Goal: Check status

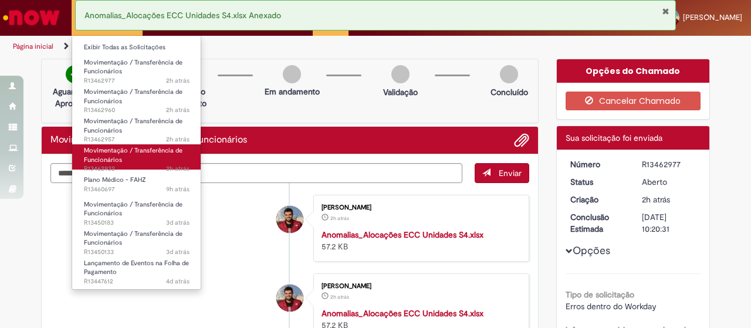
click at [113, 153] on span "Movimentação / Transferência de Funcionários" at bounding box center [133, 155] width 99 height 18
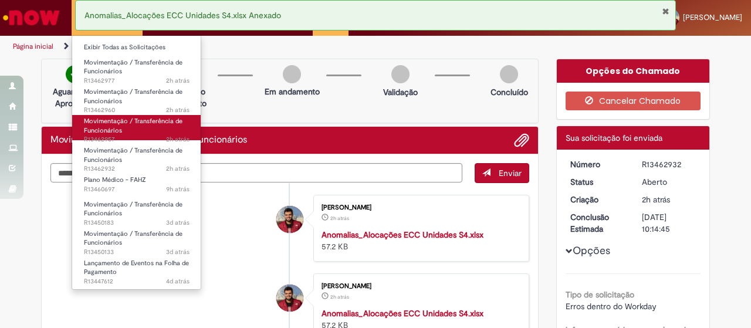
click at [117, 129] on span "Movimentação / Transferência de Funcionários" at bounding box center [133, 126] width 99 height 18
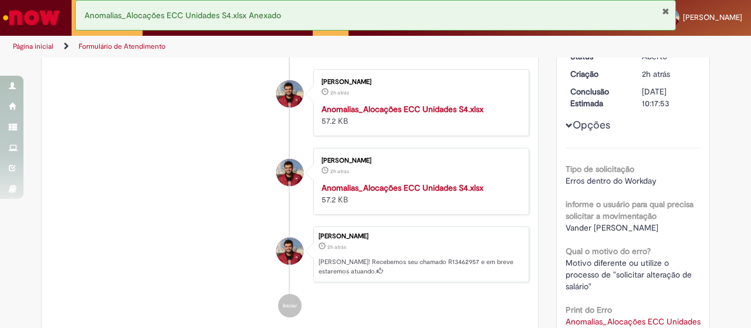
scroll to position [8, 0]
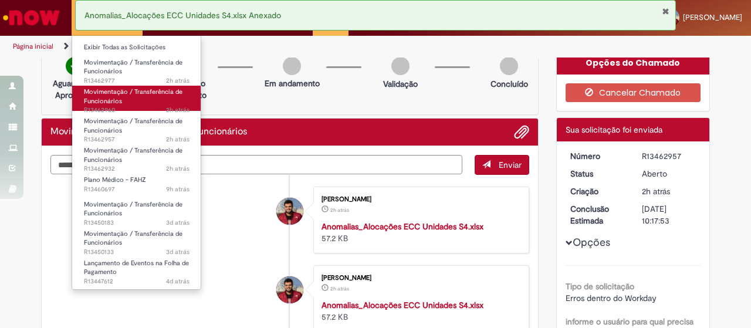
click at [112, 98] on span "Movimentação / Transferência de Funcionários" at bounding box center [133, 96] width 99 height 18
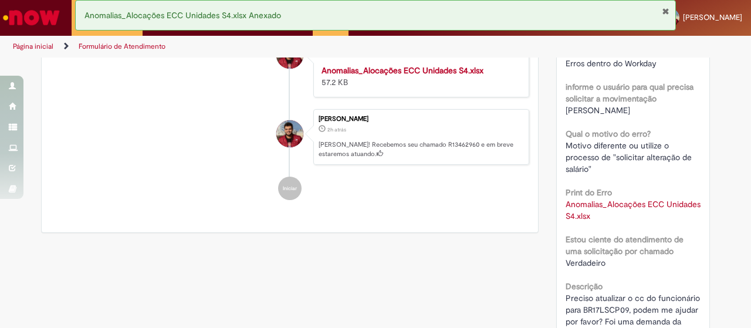
scroll to position [360, 0]
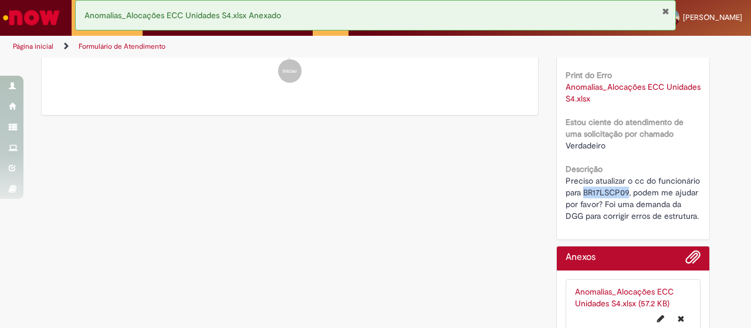
drag, startPoint x: 579, startPoint y: 200, endPoint x: 623, endPoint y: 202, distance: 44.6
click at [624, 202] on span "Preciso atualizar o cc do funcionário para BR17LSCP09, podem me ajudar por favo…" at bounding box center [634, 198] width 137 height 46
copy span "BR17LSCP09"
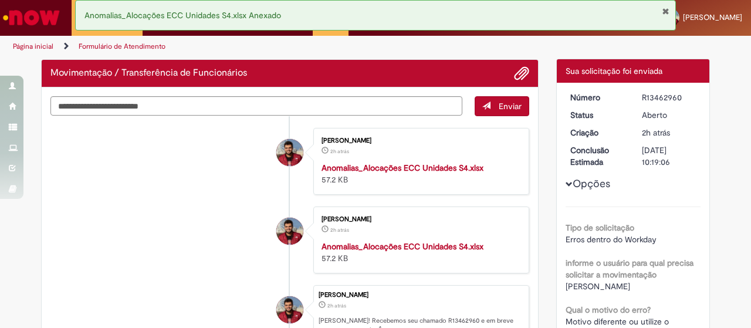
drag, startPoint x: 650, startPoint y: 109, endPoint x: 670, endPoint y: 111, distance: 20.7
click at [672, 103] on div "R13462960" at bounding box center [669, 98] width 55 height 12
click at [676, 103] on div "R13462960" at bounding box center [669, 98] width 55 height 12
drag, startPoint x: 676, startPoint y: 107, endPoint x: 631, endPoint y: 104, distance: 45.3
click at [633, 103] on dd "R13462960" at bounding box center [669, 98] width 72 height 12
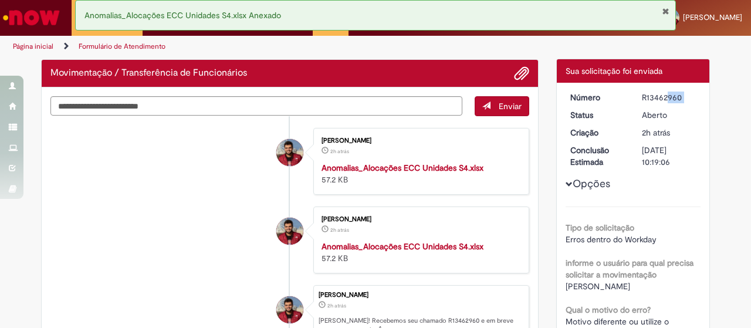
copy dd "R13462960"
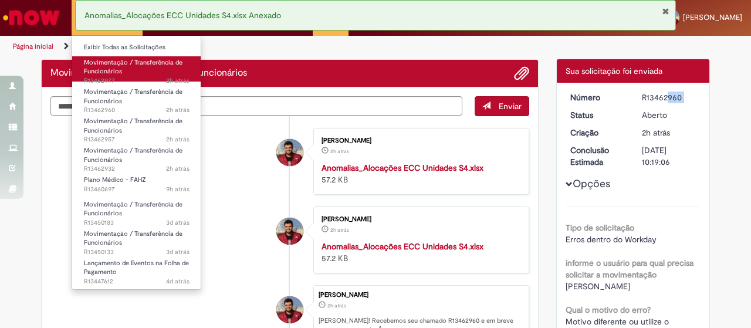
click at [107, 70] on span "Movimentação / Transferência de Funcionários" at bounding box center [133, 67] width 99 height 18
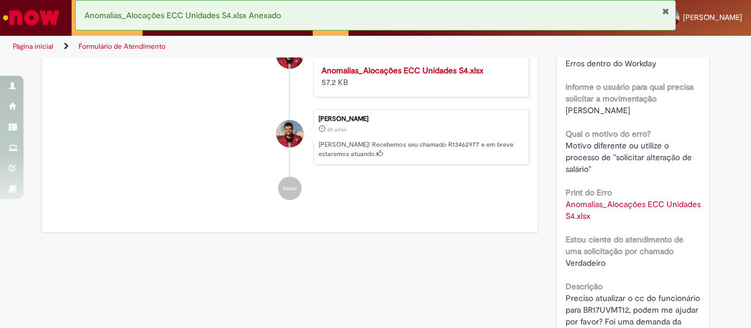
scroll to position [360, 0]
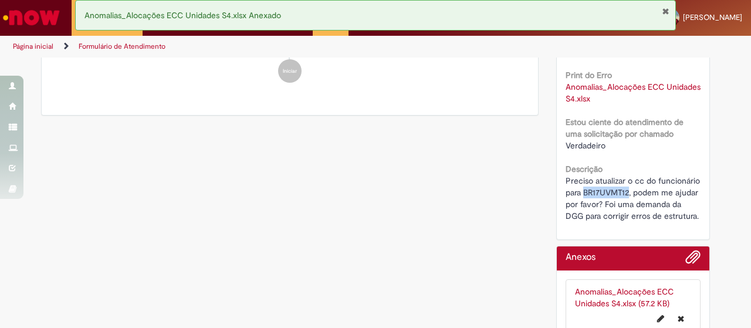
drag, startPoint x: 626, startPoint y: 202, endPoint x: 579, endPoint y: 205, distance: 47.0
click at [579, 205] on span "Preciso atualizar o cc do funcionário para BR17UVMT12, podem me ajudar por favo…" at bounding box center [634, 198] width 137 height 46
copy span "BR17UVMT12"
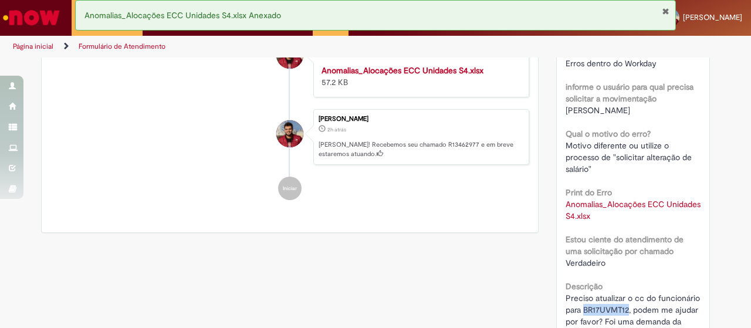
scroll to position [0, 0]
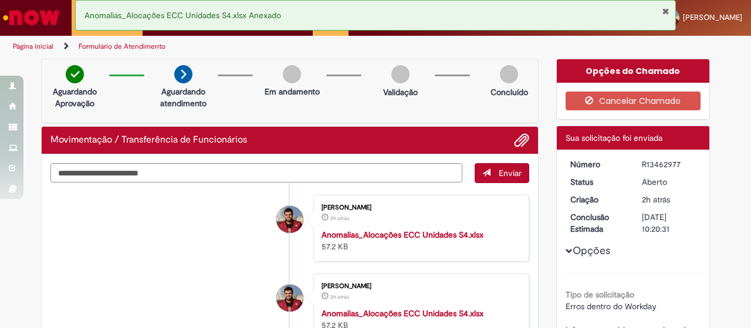
drag, startPoint x: 677, startPoint y: 175, endPoint x: 636, endPoint y: 178, distance: 41.2
click at [642, 170] on div "R13462977" at bounding box center [669, 164] width 55 height 12
copy div "R13462977"
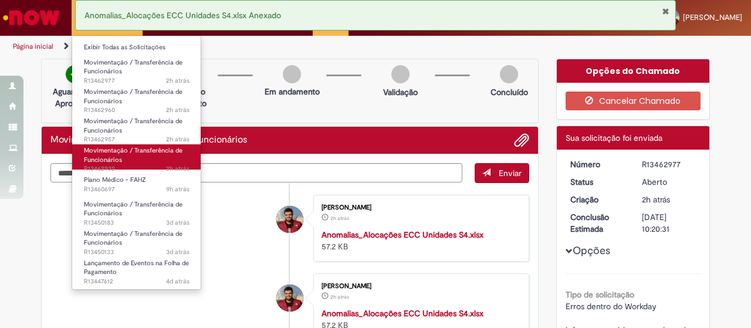
click at [128, 154] on span "Movimentação / Transferência de Funcionários" at bounding box center [133, 155] width 99 height 18
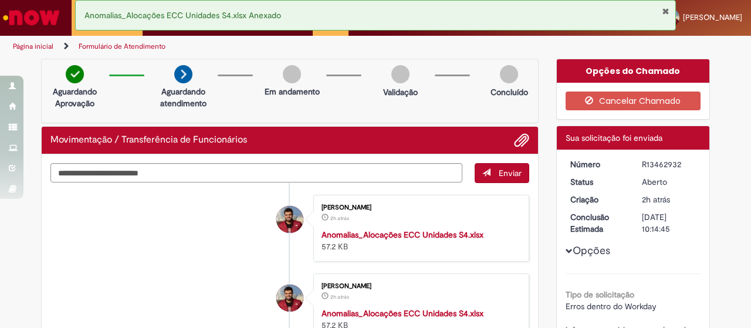
drag, startPoint x: 681, startPoint y: 171, endPoint x: 628, endPoint y: 171, distance: 53.4
click at [628, 158] on dl "Número R13462932 Status Aberto Criação 2h atrás 2 horas atrás Conclusão Estimad…" at bounding box center [634, 158] width 144 height 0
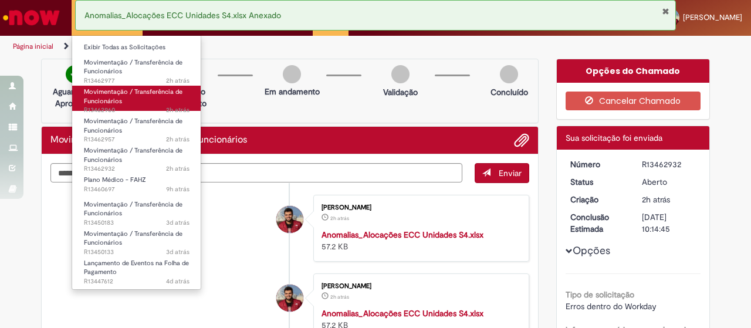
click at [110, 104] on span "Movimentação / Transferência de Funcionários" at bounding box center [133, 96] width 99 height 18
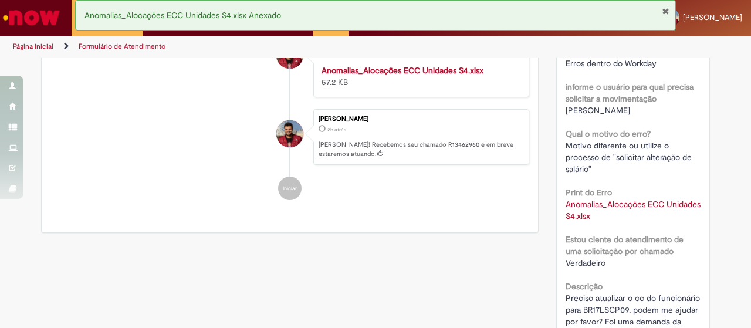
scroll to position [184, 0]
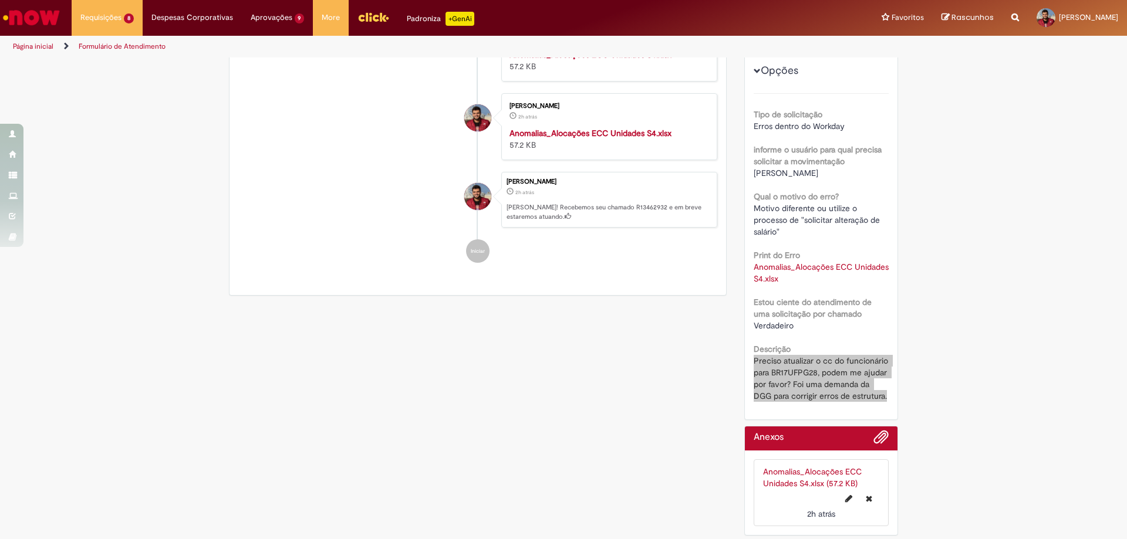
scroll to position [180, 0]
